Goal: Task Accomplishment & Management: Manage account settings

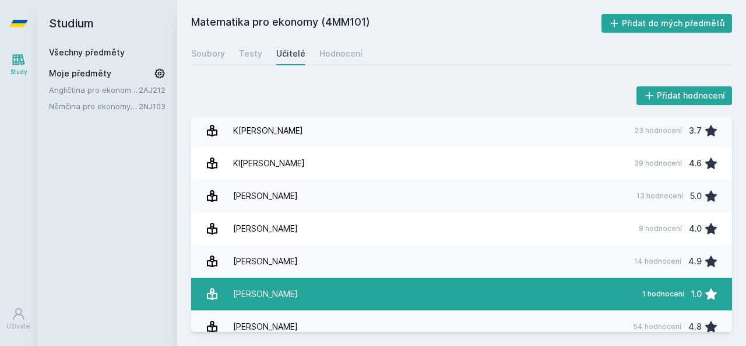
scroll to position [554, 0]
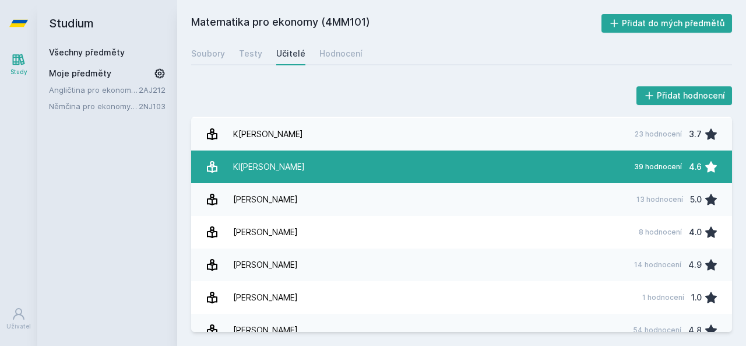
click at [276, 168] on div "Kl[PERSON_NAME]" at bounding box center [269, 166] width 72 height 23
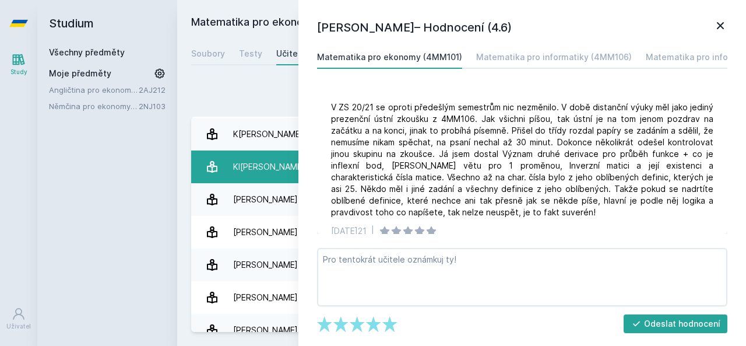
click at [219, 164] on icon at bounding box center [212, 167] width 14 height 14
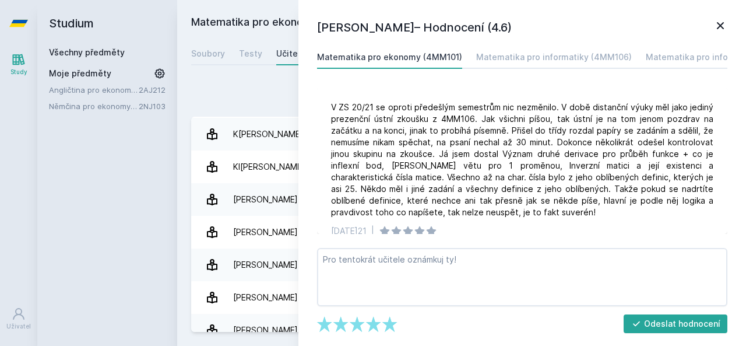
click at [723, 25] on icon at bounding box center [720, 26] width 14 height 14
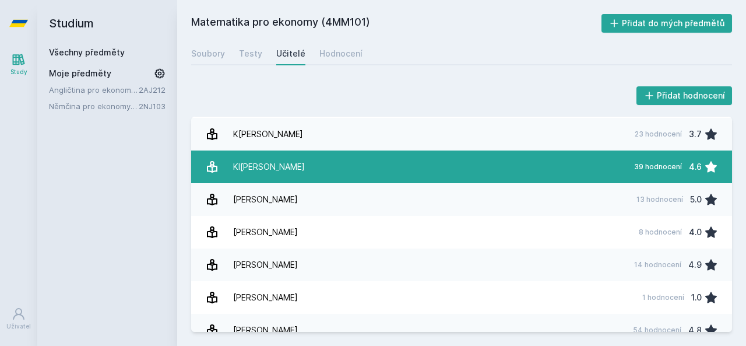
click at [689, 169] on div "4.6" at bounding box center [695, 166] width 13 height 23
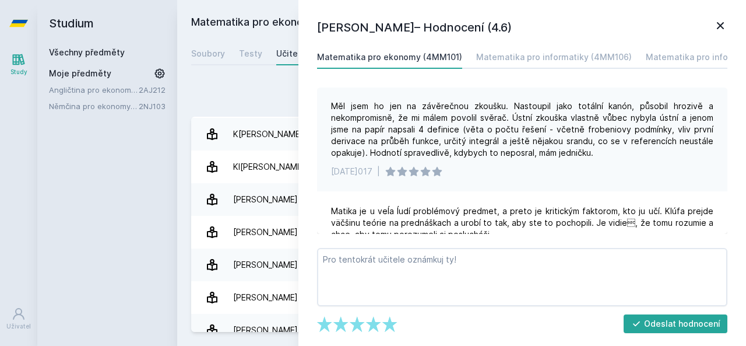
scroll to position [175, 0]
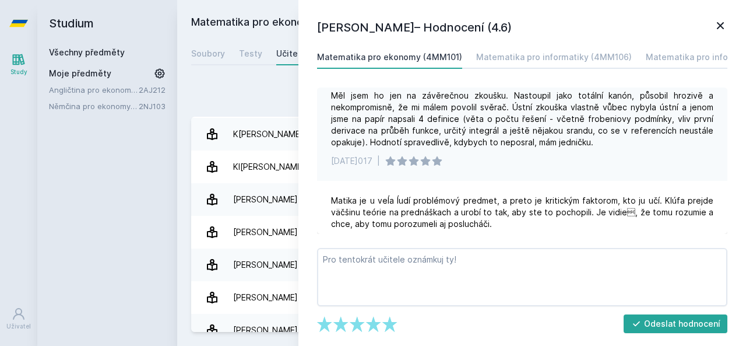
click at [239, 93] on div "Přidat hodnocení" at bounding box center [461, 95] width 541 height 23
click at [723, 31] on icon at bounding box center [720, 26] width 14 height 14
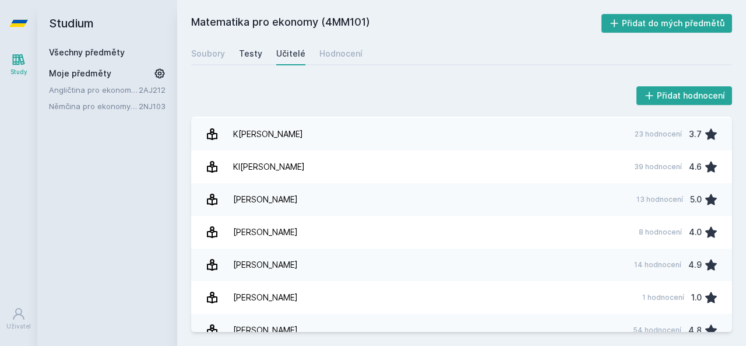
click at [246, 57] on div "Testy" at bounding box center [250, 54] width 23 height 12
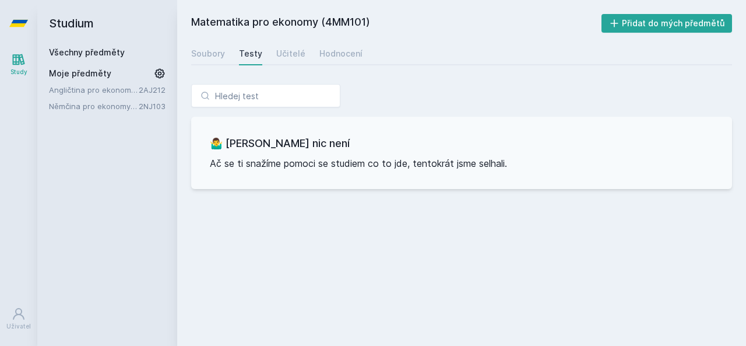
click at [79, 54] on link "Všechny předměty" at bounding box center [87, 52] width 76 height 10
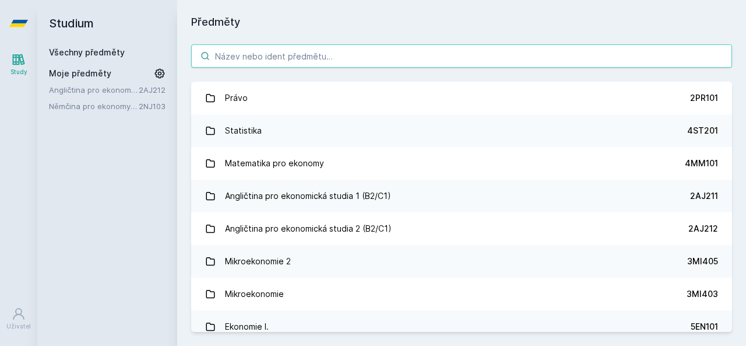
click at [375, 61] on input "search" at bounding box center [461, 55] width 541 height 23
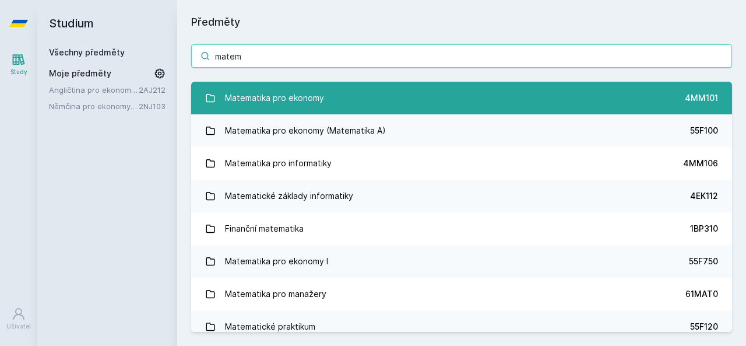
type input "matem"
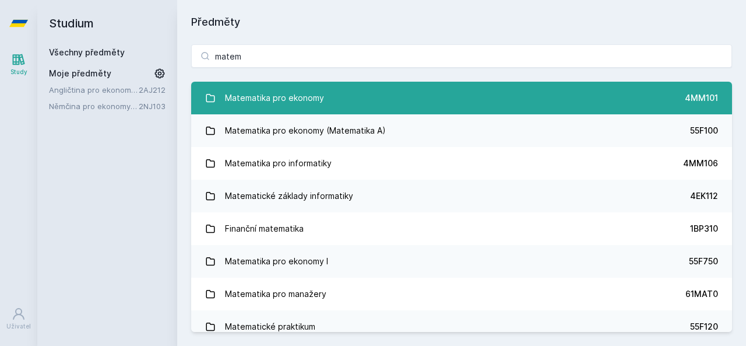
click at [351, 108] on link "Matematika pro ekonomy 4MM101" at bounding box center [461, 98] width 541 height 33
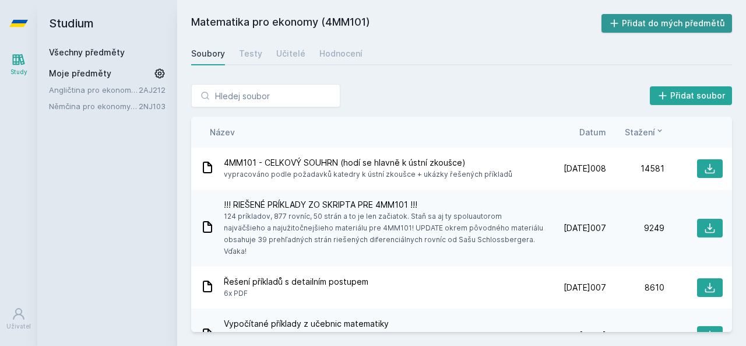
click at [664, 28] on button "Přidat do mých předmětů" at bounding box center [666, 23] width 131 height 19
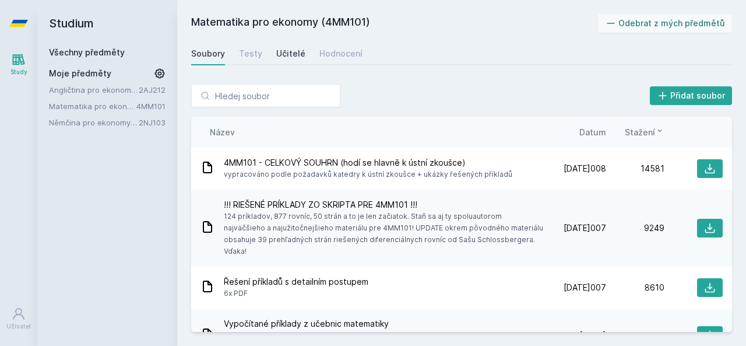
click at [284, 50] on div "Učitelé" at bounding box center [290, 54] width 29 height 12
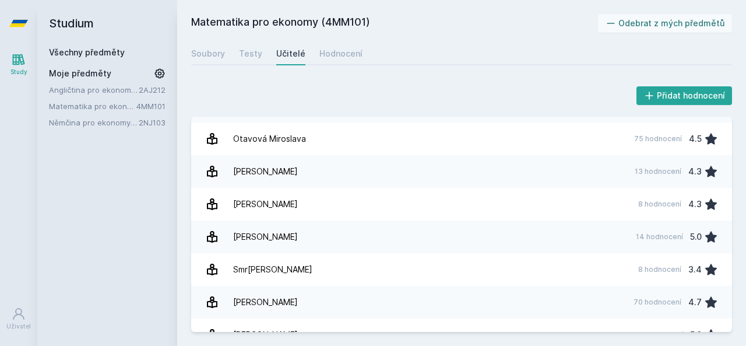
scroll to position [845, 0]
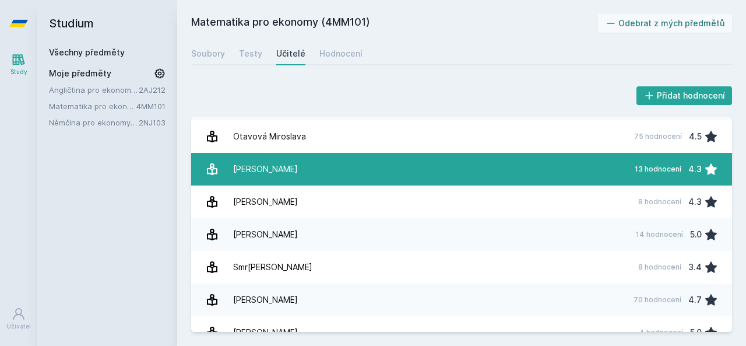
click at [337, 174] on link "[PERSON_NAME] 13 hodnocení 4.3" at bounding box center [461, 169] width 541 height 33
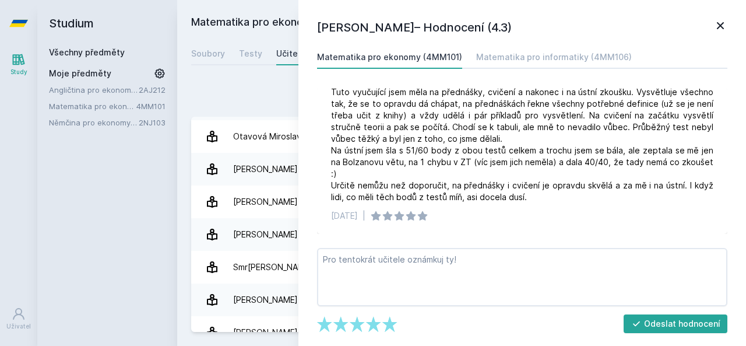
scroll to position [1019, 0]
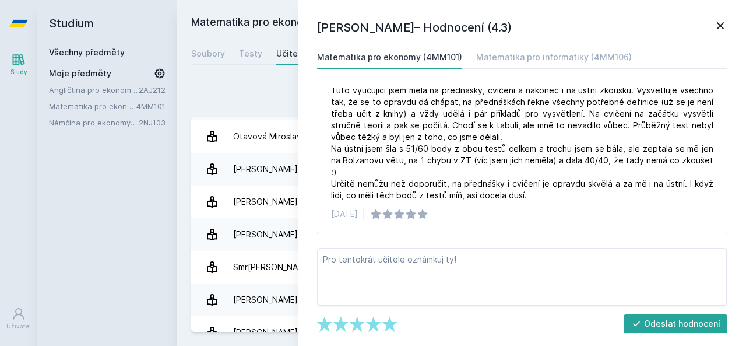
click at [275, 109] on div "Přidat hodnocení [PERSON_NAME]– Hodnocení (4.3) Matematika pro ekonomy (4MM101)…" at bounding box center [461, 208] width 541 height 248
click at [564, 54] on div "Matematika pro informatiky (4MM106)" at bounding box center [554, 57] width 156 height 12
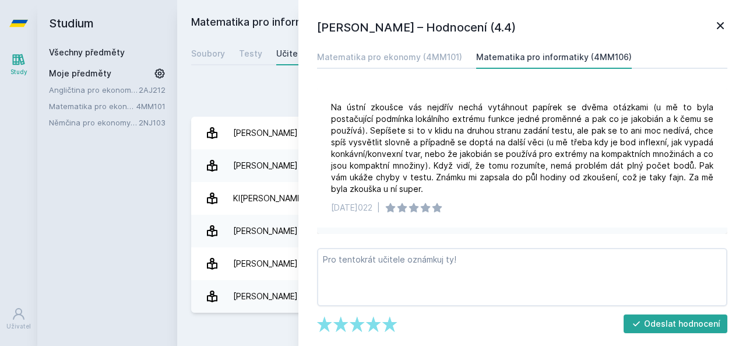
click at [725, 25] on icon at bounding box center [720, 26] width 14 height 14
